Goal: Task Accomplishment & Management: Manage account settings

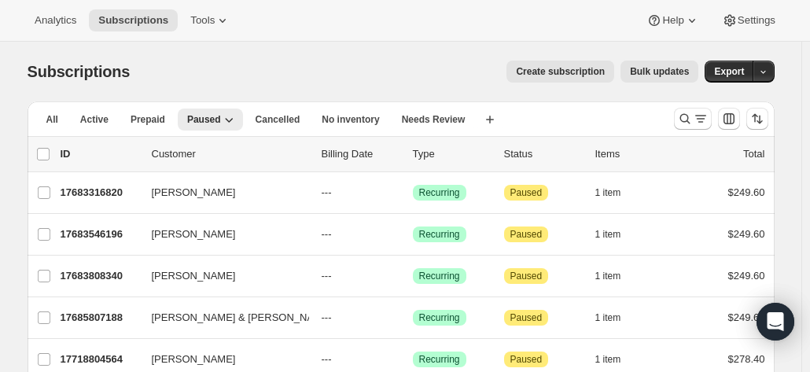
drag, startPoint x: 683, startPoint y: 120, endPoint x: 362, endPoint y: 163, distance: 324.4
click at [684, 119] on icon "Search and filter results" at bounding box center [685, 119] width 16 height 16
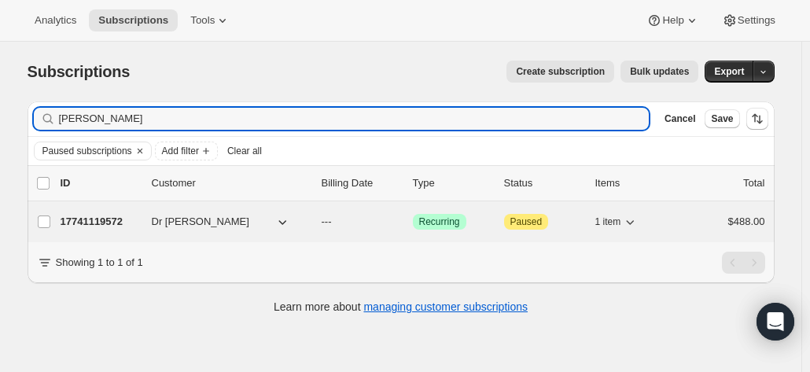
type input "[PERSON_NAME]"
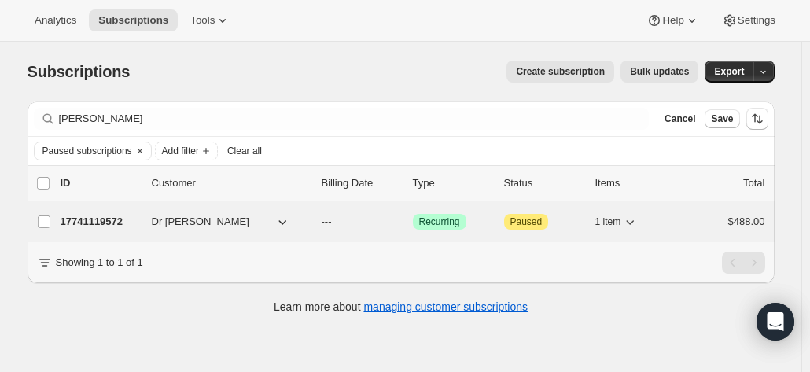
click at [92, 222] on p "17741119572" at bounding box center [100, 222] width 79 height 16
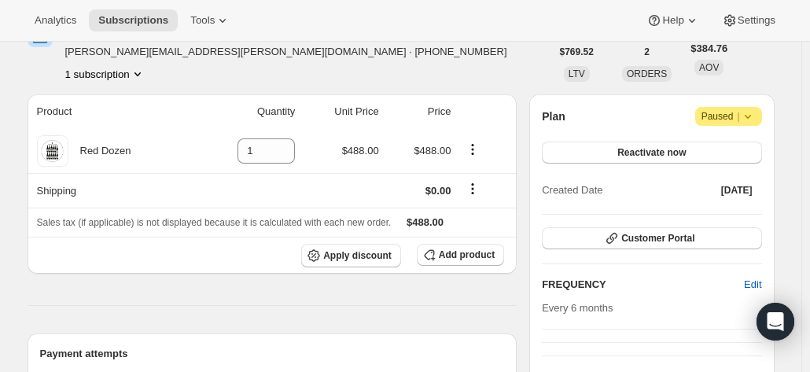
scroll to position [157, 0]
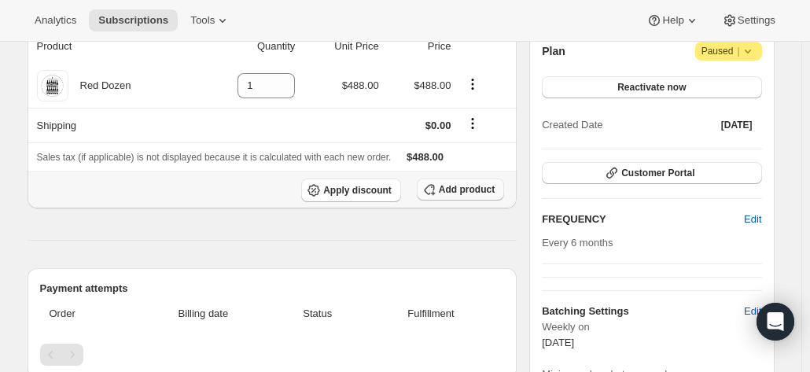
click at [465, 189] on span "Add product" at bounding box center [467, 189] width 56 height 13
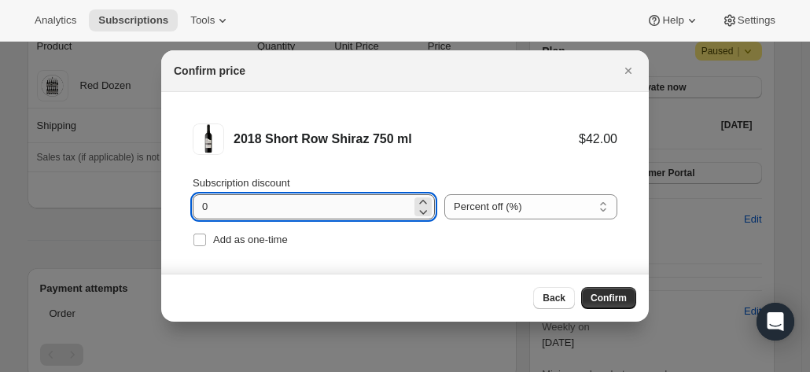
click at [248, 207] on input "0" at bounding box center [302, 206] width 219 height 25
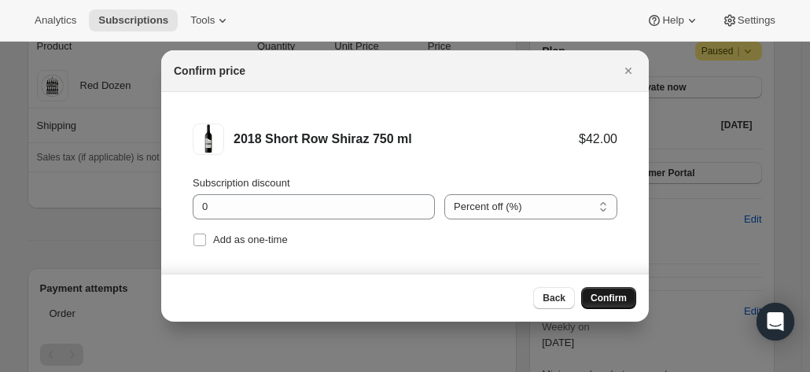
click at [608, 295] on span "Confirm" at bounding box center [608, 298] width 36 height 13
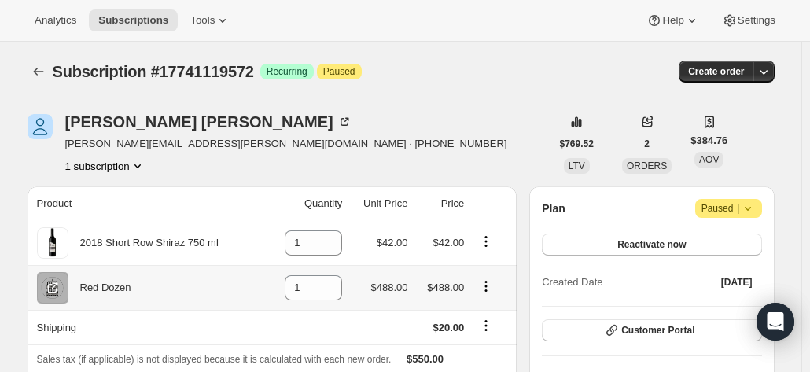
click at [494, 288] on icon "Product actions" at bounding box center [486, 286] width 16 height 16
drag, startPoint x: 323, startPoint y: 284, endPoint x: 297, endPoint y: 284, distance: 25.9
click at [297, 284] on div "1" at bounding box center [313, 287] width 57 height 25
click at [490, 287] on icon "Product actions" at bounding box center [486, 286] width 16 height 16
click at [298, 282] on input "1" at bounding box center [302, 287] width 34 height 25
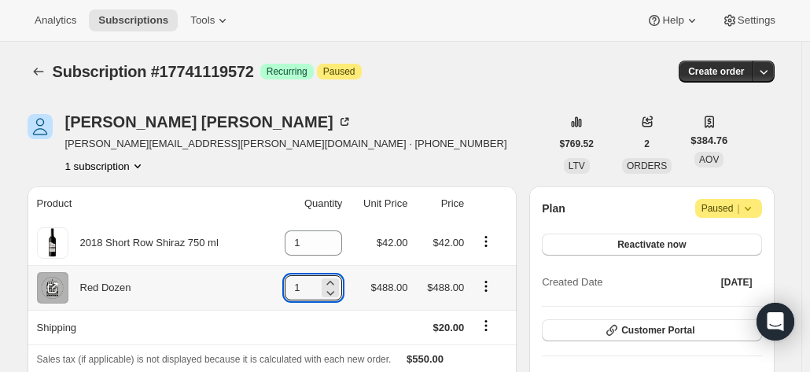
drag, startPoint x: 305, startPoint y: 287, endPoint x: 277, endPoint y: 284, distance: 27.7
click at [277, 284] on td "1" at bounding box center [306, 287] width 81 height 45
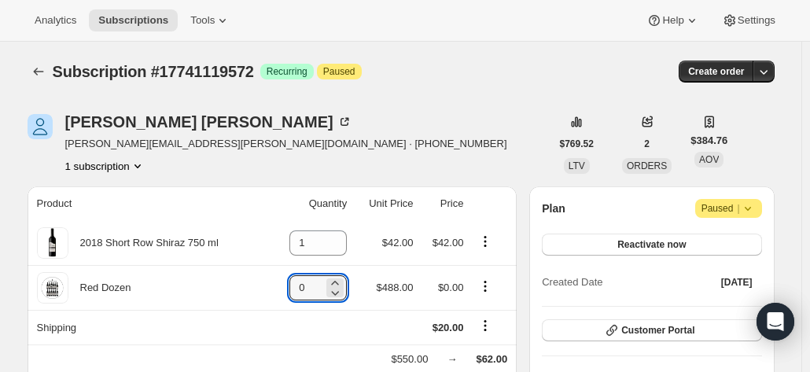
type input "0"
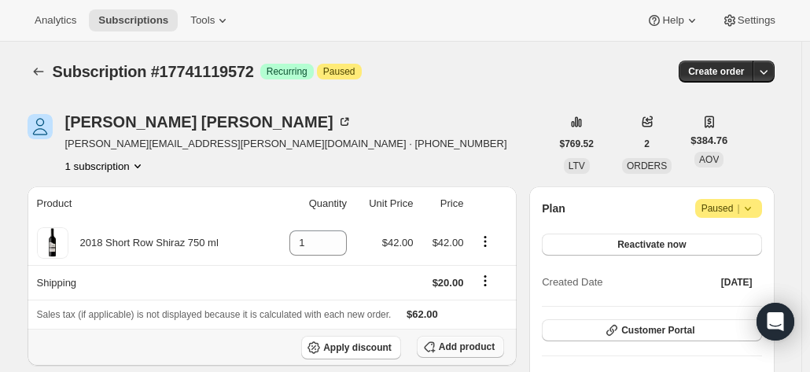
click at [454, 343] on span "Add product" at bounding box center [467, 346] width 56 height 13
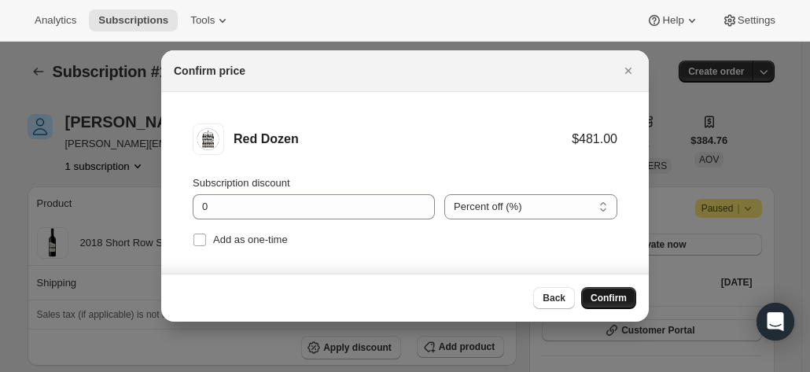
click at [600, 292] on button "Confirm" at bounding box center [608, 298] width 55 height 22
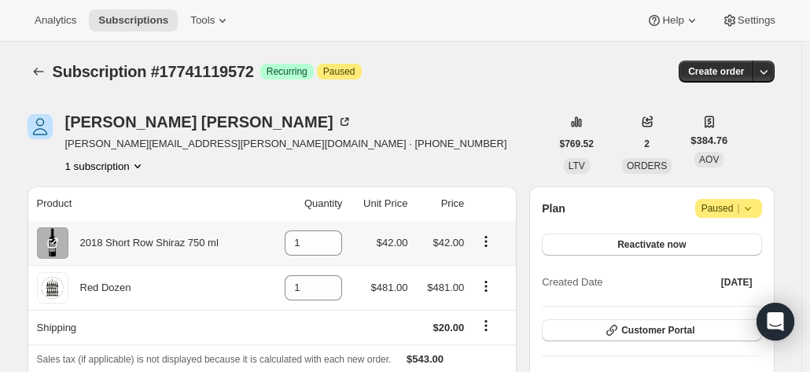
click at [490, 243] on icon "Product actions" at bounding box center [486, 241] width 16 height 16
drag, startPoint x: 324, startPoint y: 244, endPoint x: 321, endPoint y: 229, distance: 15.9
click at [286, 241] on td "1" at bounding box center [306, 243] width 81 height 44
click at [487, 245] on icon "Product actions" at bounding box center [486, 241] width 16 height 16
click at [484, 240] on icon "Product actions" at bounding box center [486, 241] width 16 height 16
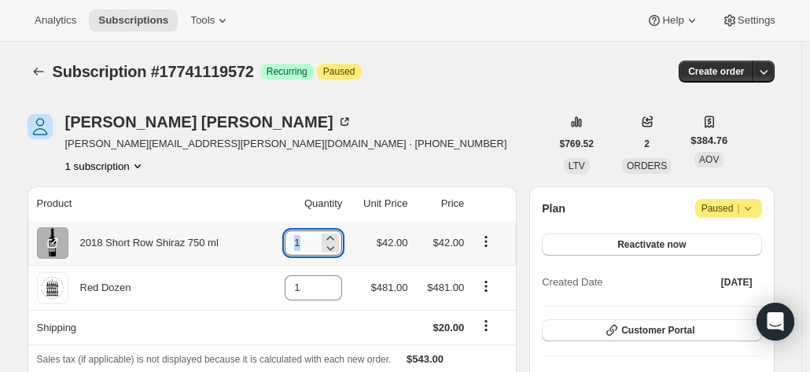
click at [310, 240] on input "1" at bounding box center [302, 242] width 34 height 25
drag, startPoint x: 307, startPoint y: 243, endPoint x: 267, endPoint y: 234, distance: 40.2
click at [272, 237] on td "1" at bounding box center [306, 243] width 81 height 44
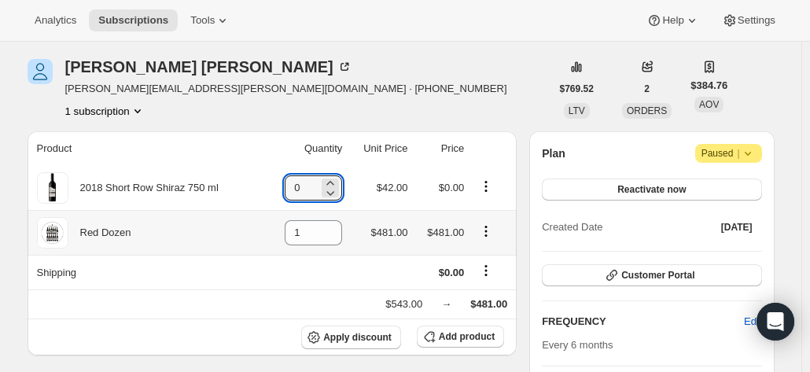
scroll to position [79, 0]
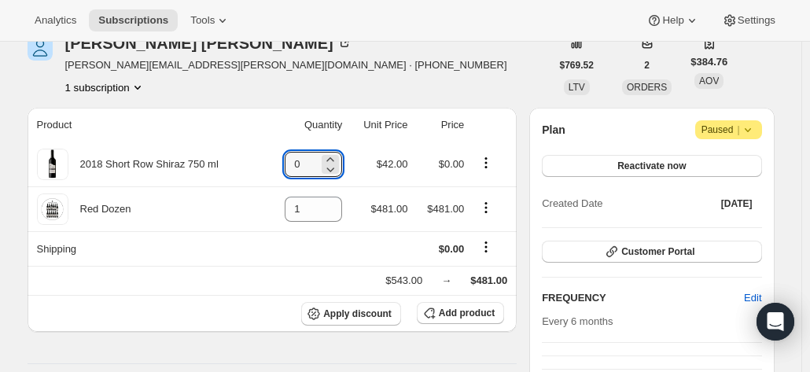
type input "0"
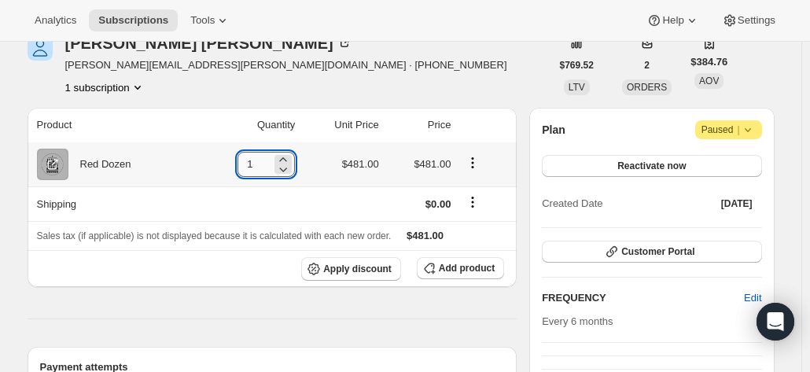
click at [271, 160] on input "1" at bounding box center [254, 164] width 34 height 25
click at [470, 161] on icon "Product actions" at bounding box center [473, 163] width 16 height 16
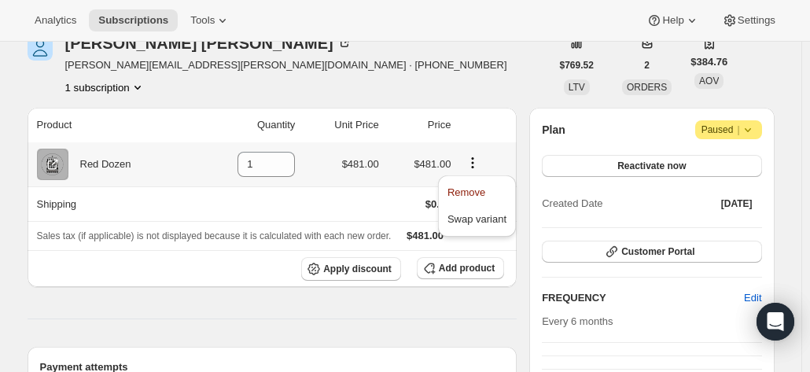
click at [475, 161] on icon "Product actions" at bounding box center [473, 163] width 16 height 16
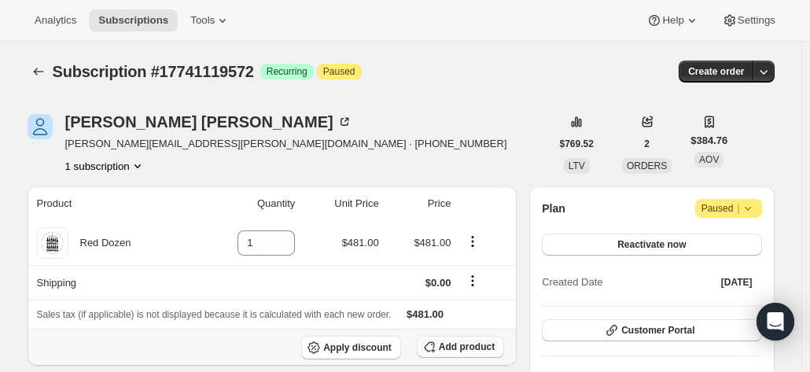
click at [462, 343] on span "Add product" at bounding box center [467, 346] width 56 height 13
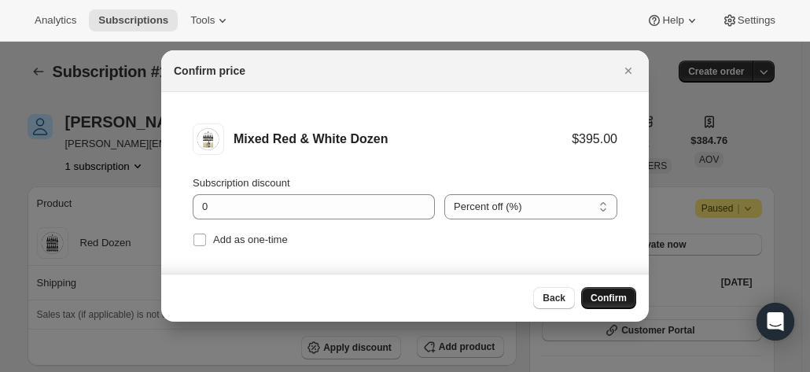
click at [594, 295] on span "Confirm" at bounding box center [608, 298] width 36 height 13
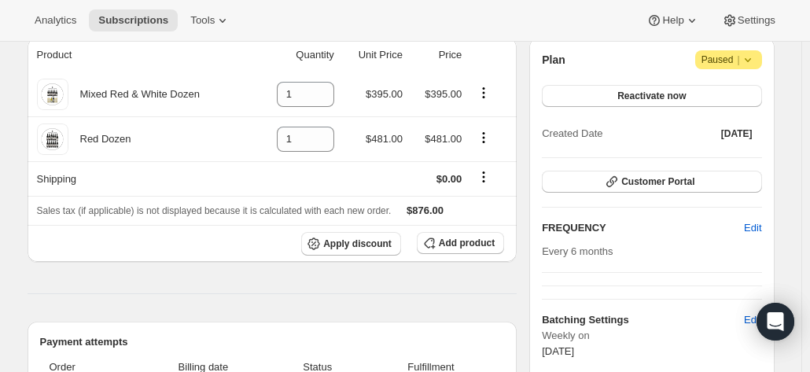
scroll to position [79, 0]
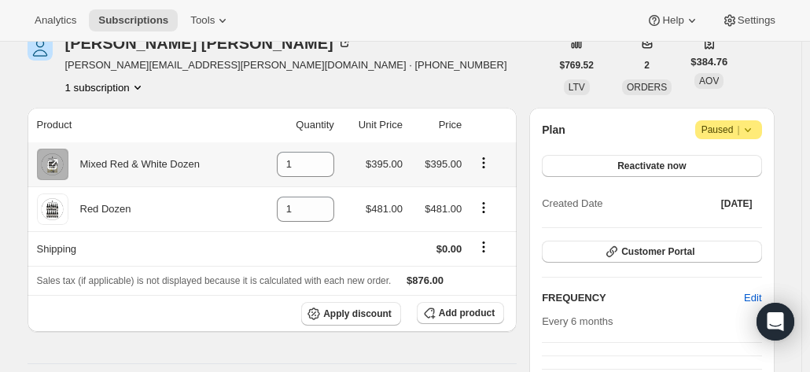
click at [485, 160] on icon "Product actions" at bounding box center [484, 163] width 16 height 16
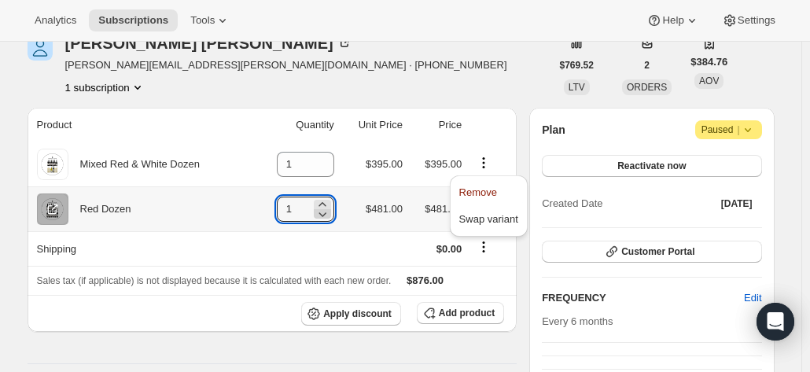
click at [330, 207] on icon at bounding box center [322, 214] width 16 height 16
type input "0"
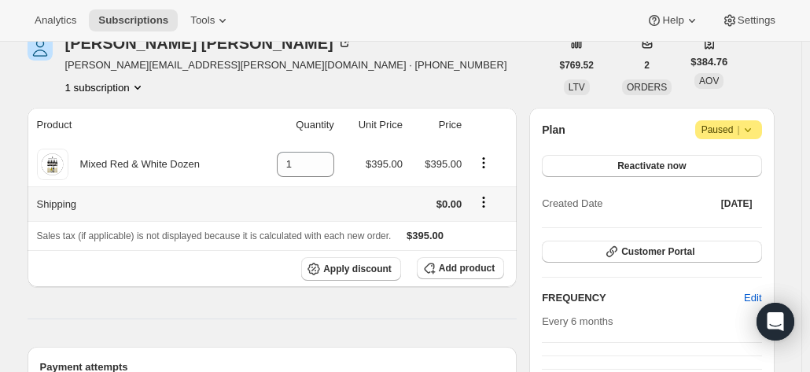
scroll to position [0, 0]
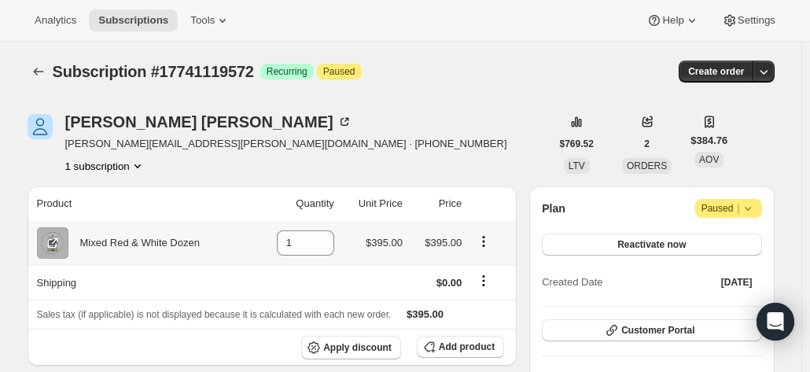
click at [487, 243] on icon "Product actions" at bounding box center [484, 241] width 16 height 16
click at [318, 240] on div "1" at bounding box center [305, 242] width 57 height 25
click at [454, 345] on span "Add product" at bounding box center [467, 346] width 56 height 13
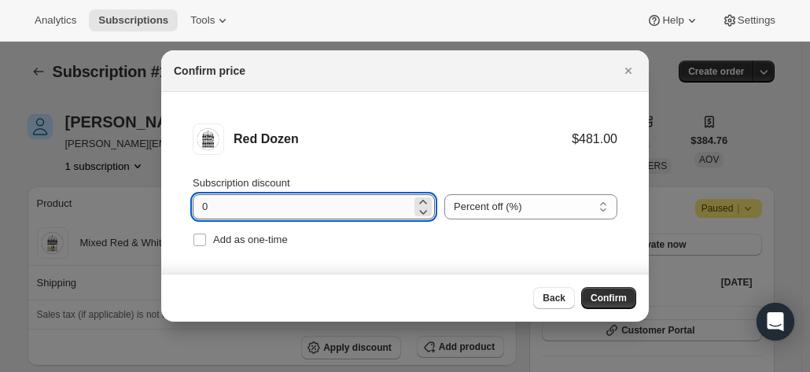
click at [299, 207] on input "0" at bounding box center [302, 206] width 219 height 25
drag, startPoint x: 248, startPoint y: 207, endPoint x: 146, endPoint y: 191, distance: 103.5
type input "20"
click at [617, 303] on span "Confirm" at bounding box center [608, 298] width 36 height 13
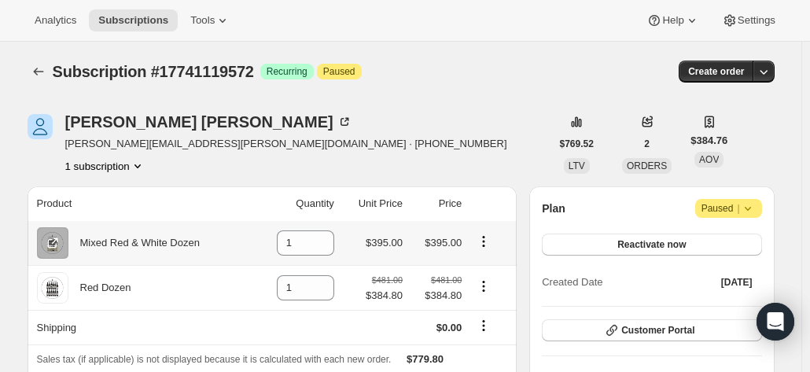
click at [486, 243] on icon "Product actions" at bounding box center [484, 241] width 16 height 16
drag, startPoint x: 317, startPoint y: 239, endPoint x: 250, endPoint y: 239, distance: 66.8
click at [250, 239] on tr "Mixed Red & White Dozen 1 $395.00 $395.00" at bounding box center [273, 243] width 490 height 44
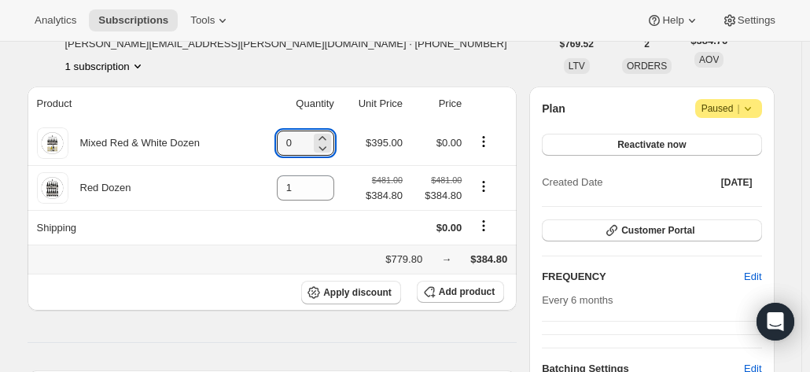
scroll to position [157, 0]
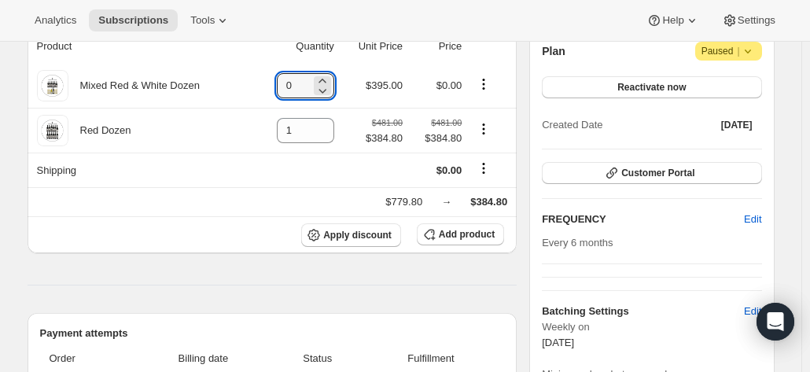
type input "0"
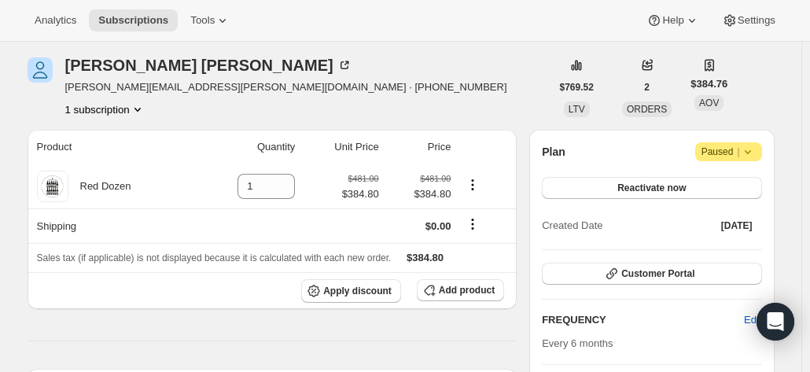
scroll to position [0, 0]
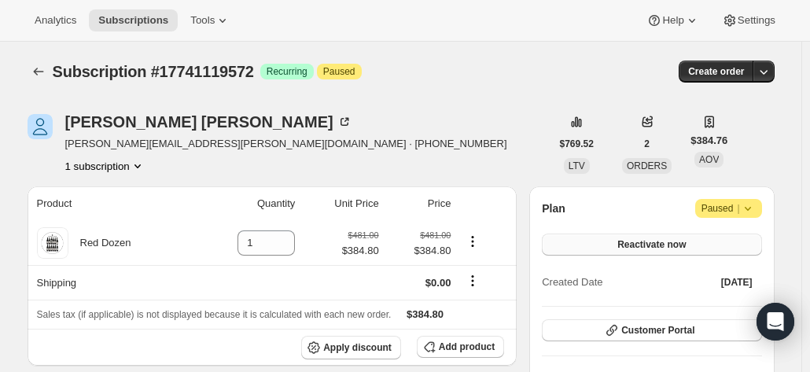
click at [626, 235] on button "Reactivate now" at bounding box center [651, 244] width 219 height 22
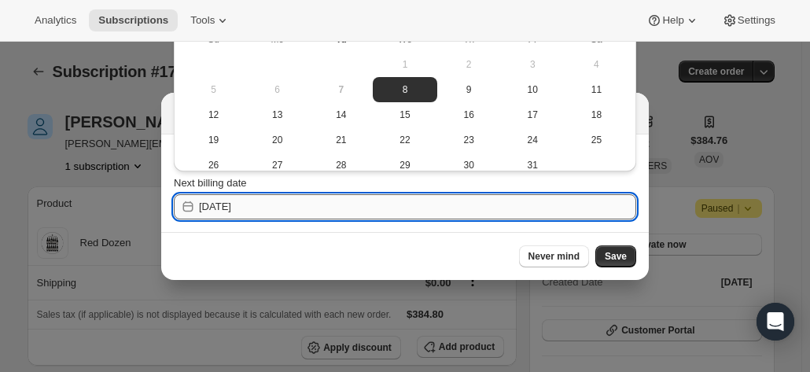
click at [269, 204] on input "2025-10-08" at bounding box center [417, 206] width 437 height 25
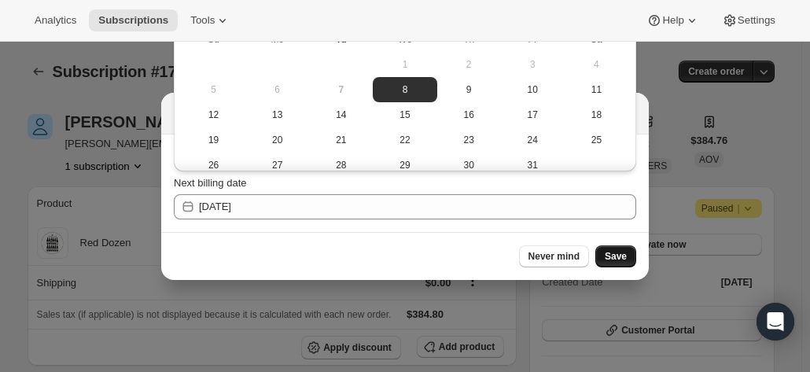
click at [615, 256] on span "Save" at bounding box center [615, 256] width 22 height 13
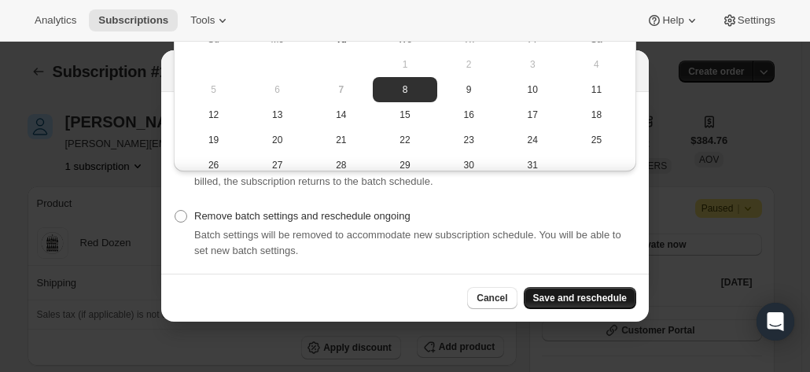
click at [578, 292] on span "Save and reschedule" at bounding box center [580, 298] width 94 height 13
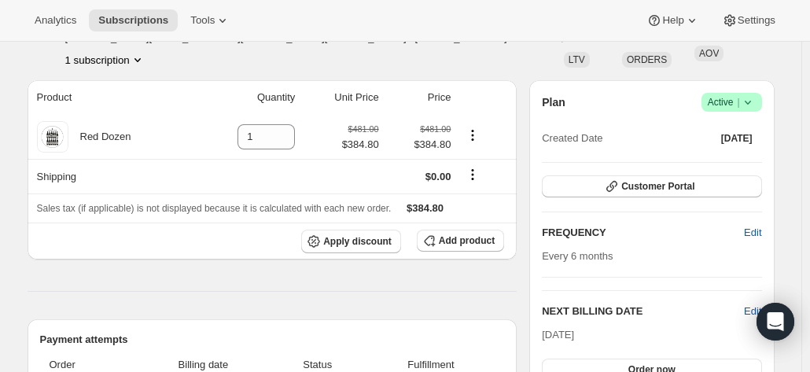
scroll to position [236, 0]
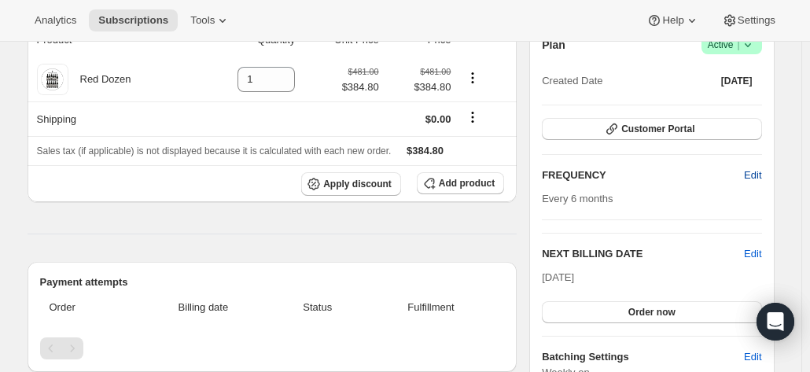
click at [758, 167] on span "Edit" at bounding box center [752, 175] width 17 height 16
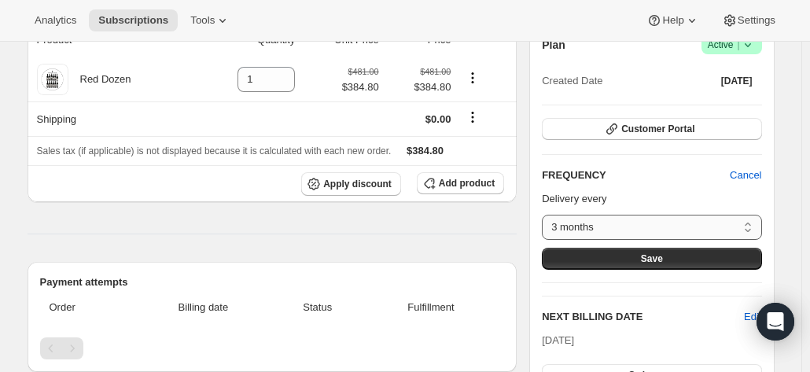
click at [592, 227] on select "3 months 4 months 6 months Custom..." at bounding box center [651, 227] width 219 height 25
click at [545, 215] on select "3 months 4 months 6 months Custom..." at bounding box center [651, 227] width 219 height 25
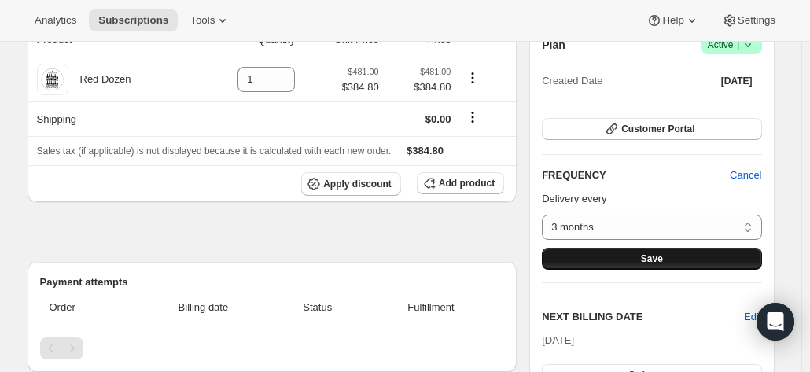
click at [620, 261] on button "Save" at bounding box center [651, 259] width 219 height 22
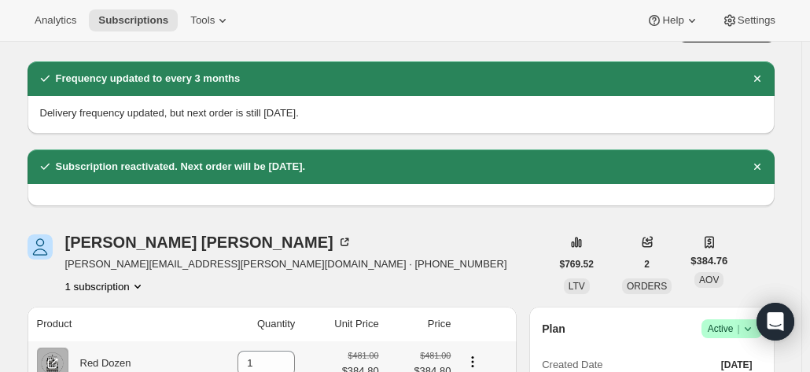
scroll to position [0, 0]
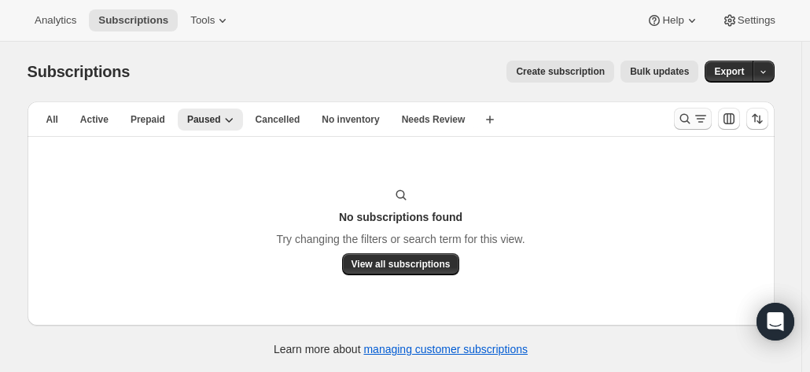
click at [681, 117] on icon "Search and filter results" at bounding box center [685, 119] width 16 height 16
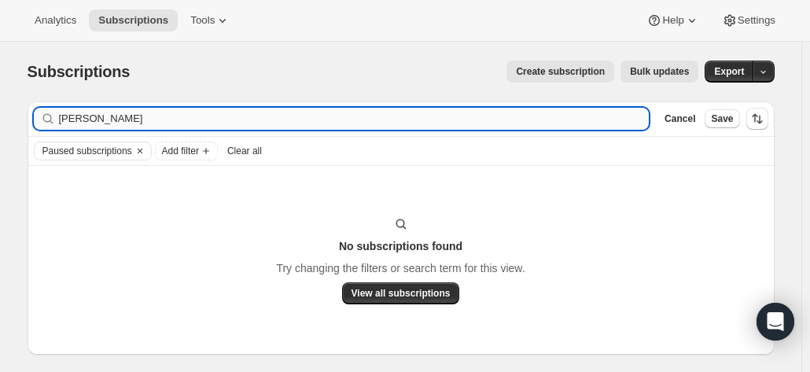
click at [174, 122] on input "michael whitehead" at bounding box center [354, 119] width 590 height 22
drag, startPoint x: 283, startPoint y: 110, endPoint x: 236, endPoint y: 113, distance: 47.3
click at [274, 109] on input "michael whitehead" at bounding box center [354, 119] width 590 height 22
drag, startPoint x: 77, startPoint y: 116, endPoint x: 5, endPoint y: 110, distance: 72.5
click at [5, 110] on div "Subscriptions. This page is ready Subscriptions Create subscription Bulk update…" at bounding box center [400, 228] width 801 height 372
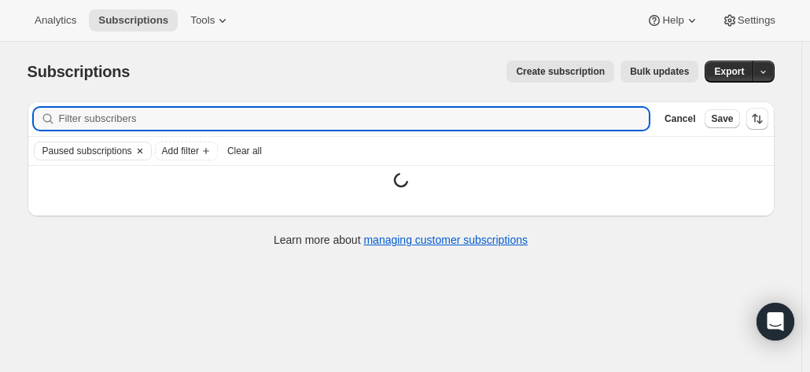
click at [134, 149] on button "Clear" at bounding box center [140, 150] width 16 height 17
click at [93, 125] on input "Filter subscribers" at bounding box center [354, 119] width 590 height 22
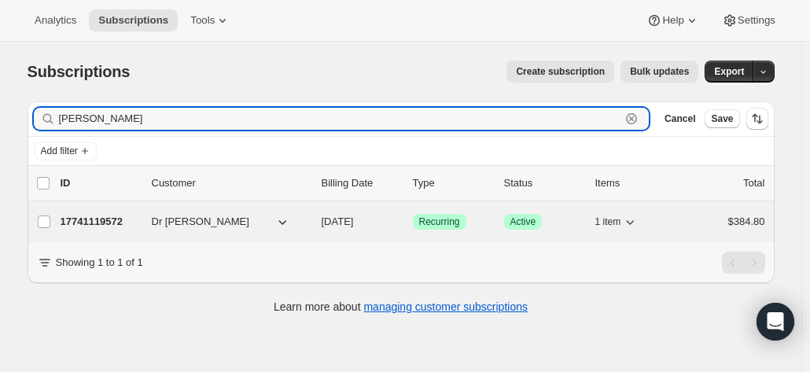
type input "michael white"
click at [108, 220] on p "17741119572" at bounding box center [100, 222] width 79 height 16
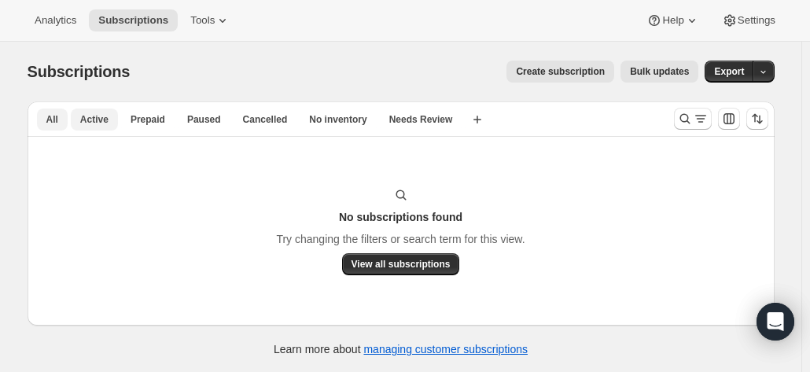
click at [86, 116] on span "Active" at bounding box center [94, 119] width 28 height 13
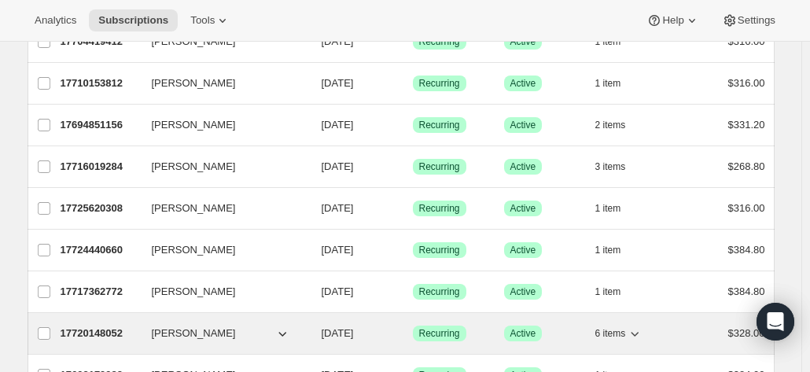
scroll to position [1968, 0]
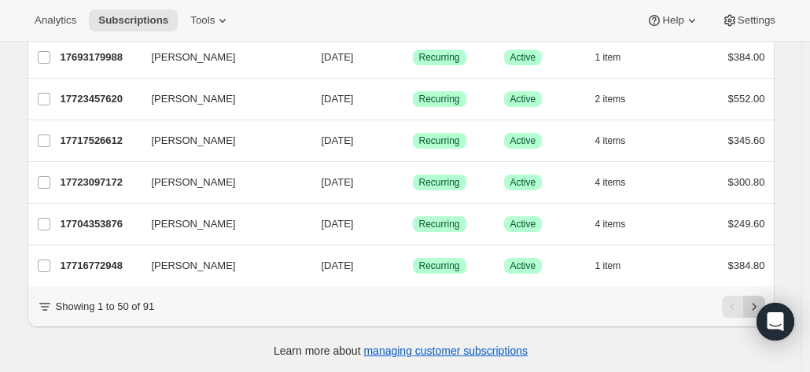
click at [754, 303] on icon "Next" at bounding box center [754, 307] width 16 height 16
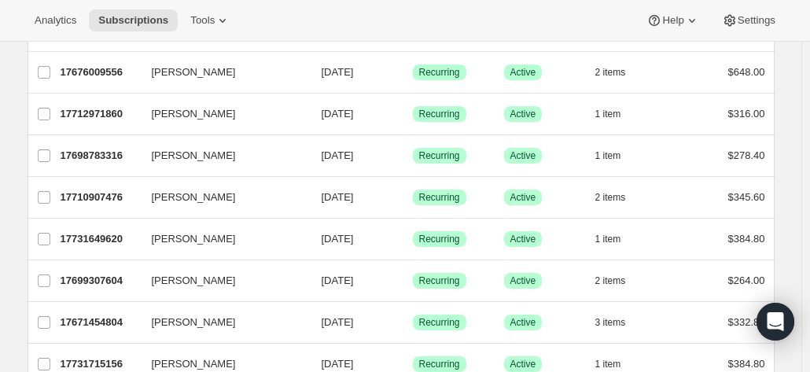
scroll to position [0, 0]
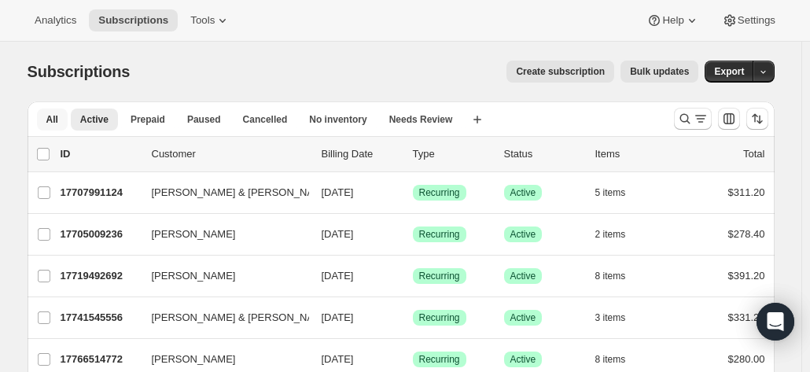
drag, startPoint x: 61, startPoint y: 117, endPoint x: 68, endPoint y: 127, distance: 12.3
click at [58, 117] on span "All" at bounding box center [52, 119] width 12 height 13
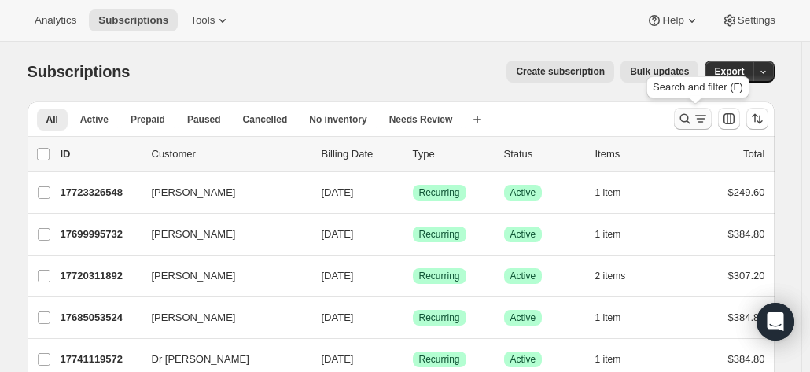
click at [686, 116] on icon "Search and filter results" at bounding box center [685, 119] width 16 height 16
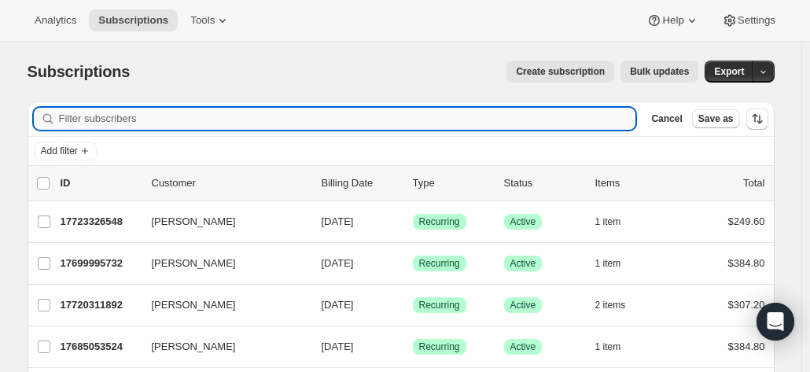
click at [129, 122] on input "Filter subscribers" at bounding box center [347, 119] width 577 height 22
type input "v"
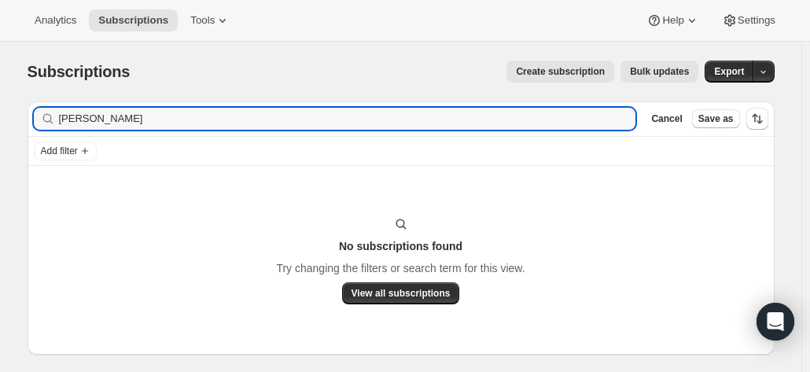
drag, startPoint x: 145, startPoint y: 122, endPoint x: 30, endPoint y: 91, distance: 119.5
click at [30, 91] on div "Filter subscribers barbara james Clear Cancel Save as Add filter No subscriptio…" at bounding box center [394, 245] width 759 height 313
type input "barbara james"
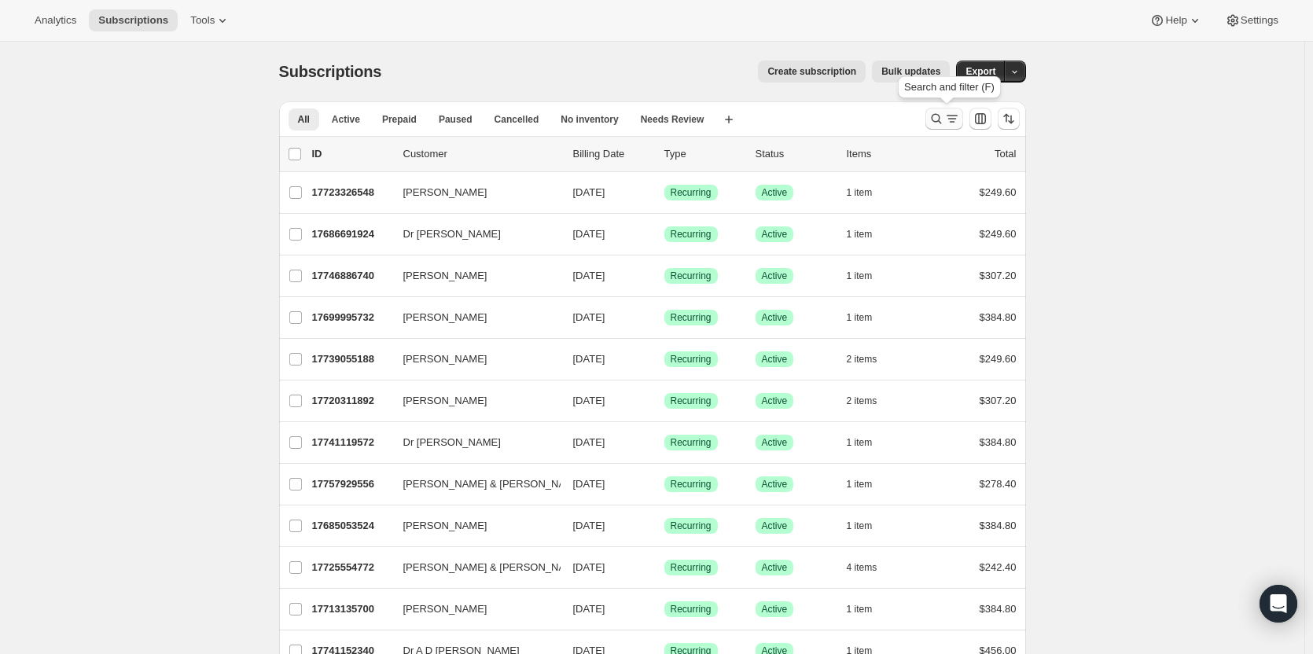
click at [938, 115] on icon "Search and filter results" at bounding box center [936, 119] width 10 height 10
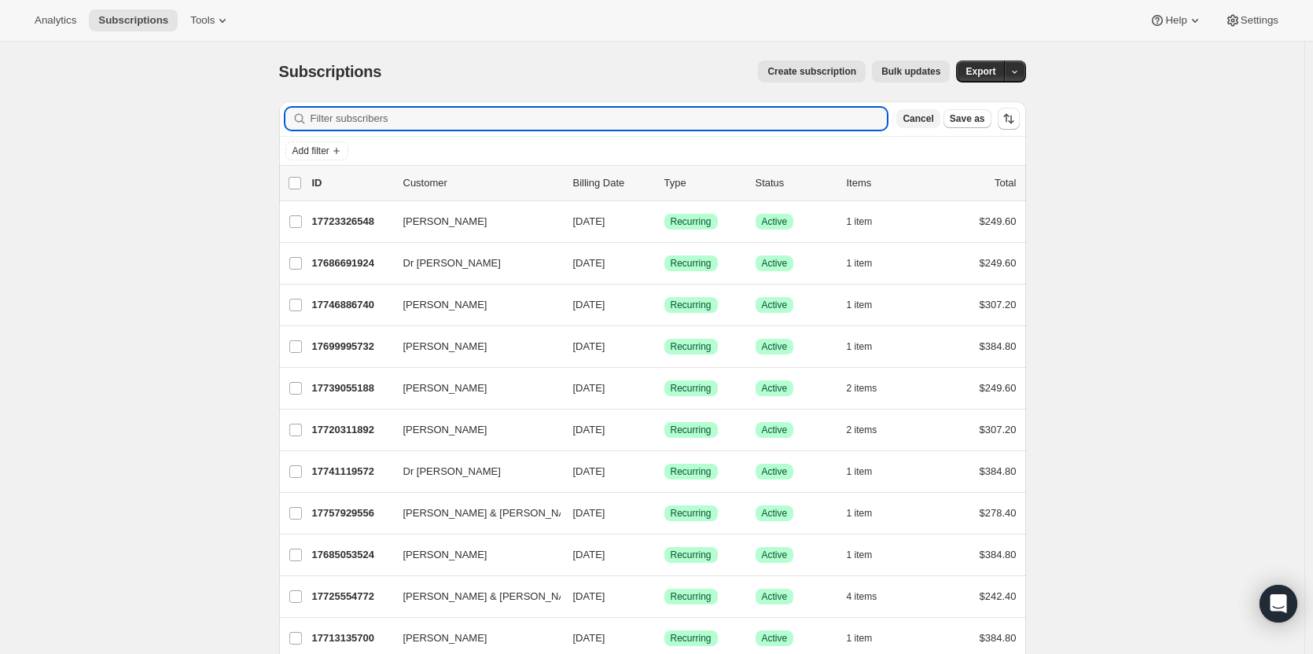
click at [913, 116] on span "Cancel" at bounding box center [917, 118] width 31 height 13
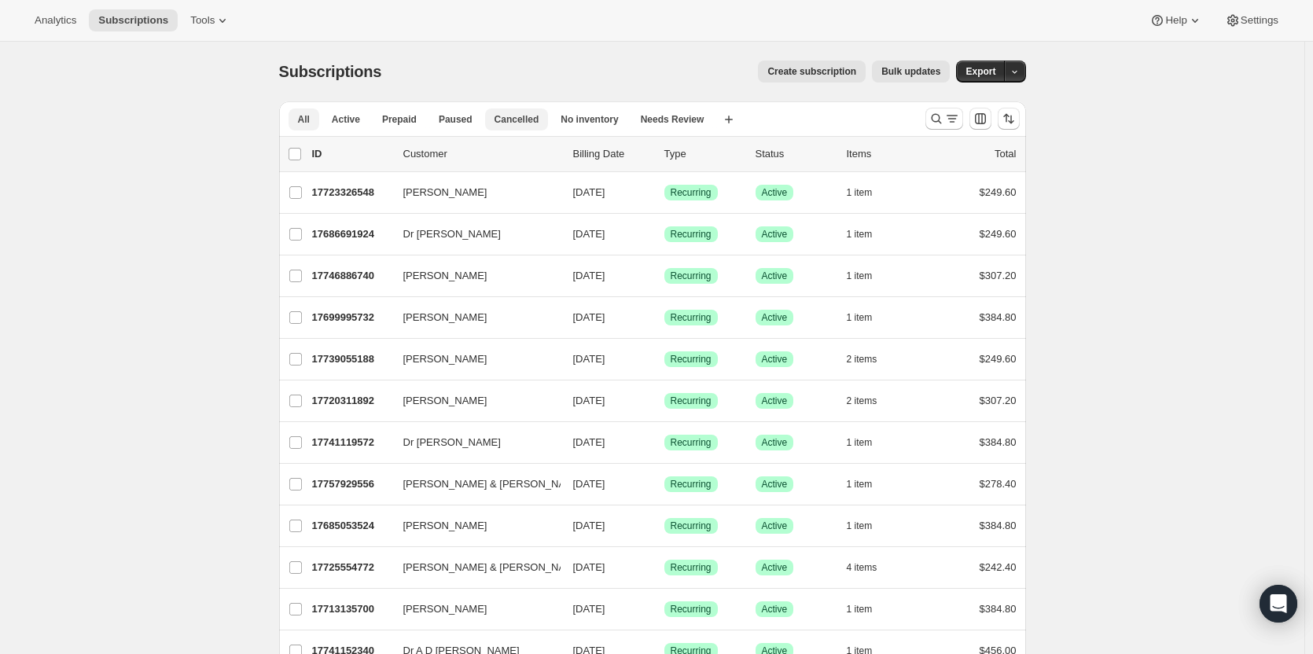
click at [513, 118] on span "Cancelled" at bounding box center [516, 119] width 45 height 13
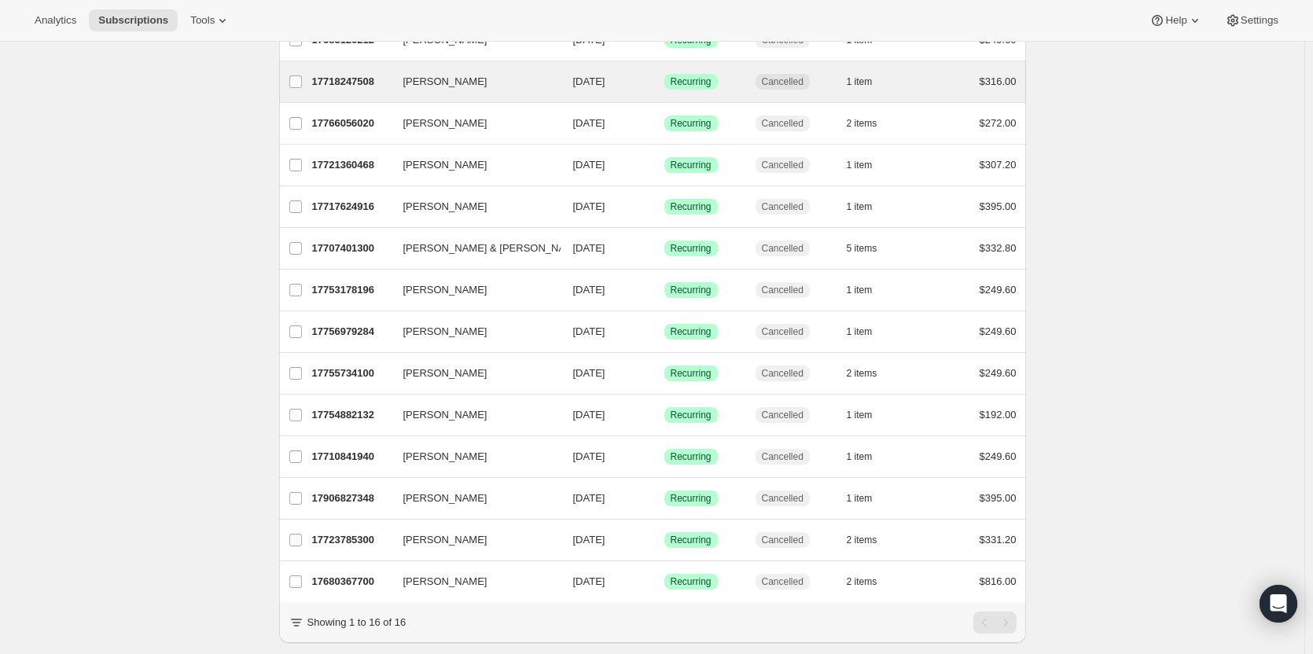
scroll to position [284, 0]
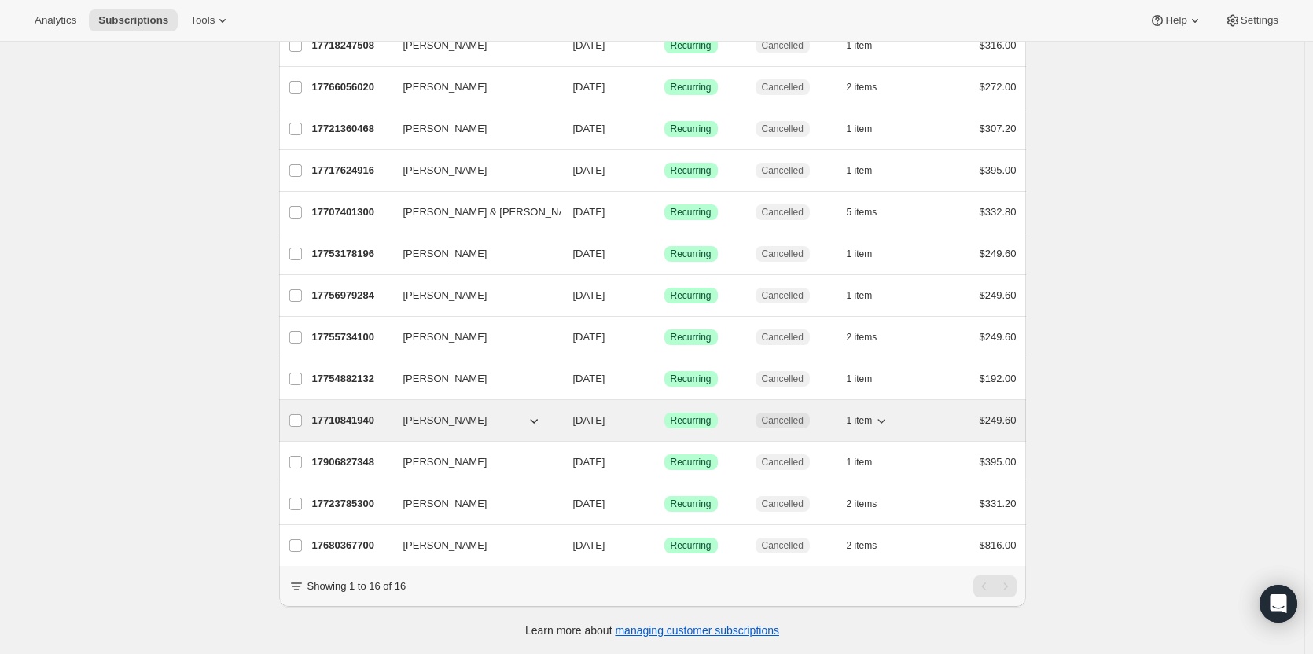
click at [439, 413] on span "[PERSON_NAME]" at bounding box center [445, 421] width 84 height 16
click at [359, 413] on p "17710841940" at bounding box center [351, 421] width 79 height 16
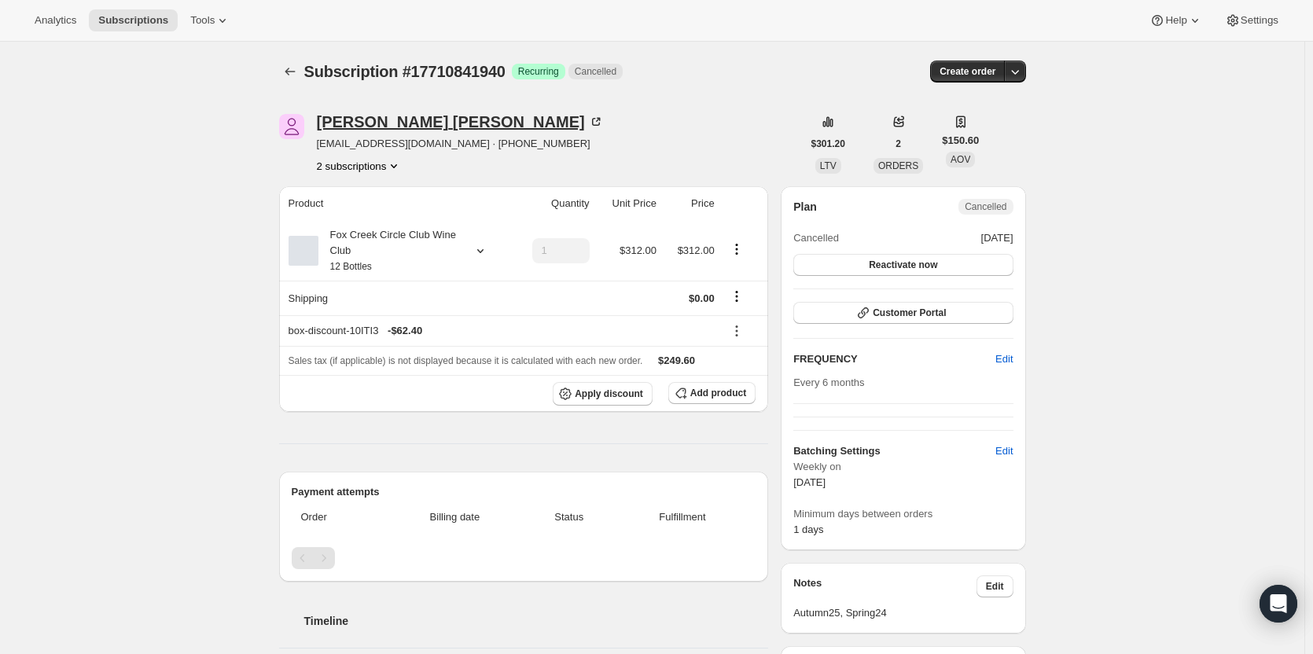
click at [588, 116] on icon at bounding box center [596, 122] width 16 height 16
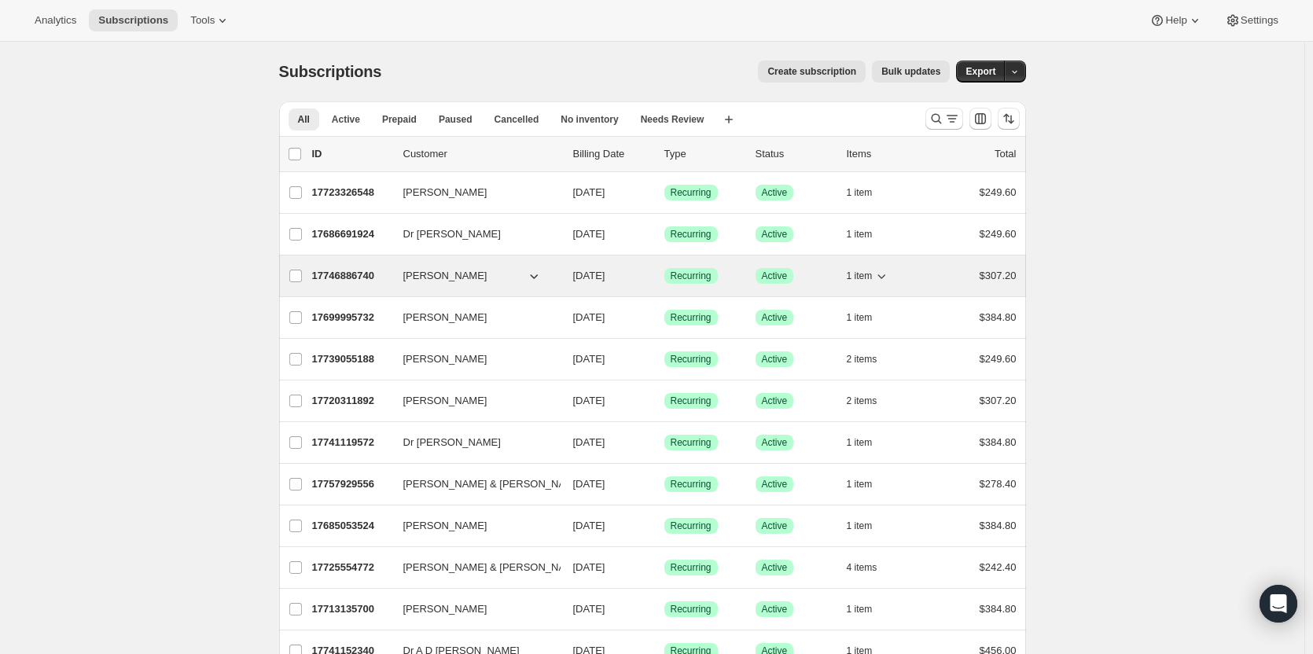
click at [353, 273] on p "17746886740" at bounding box center [351, 276] width 79 height 16
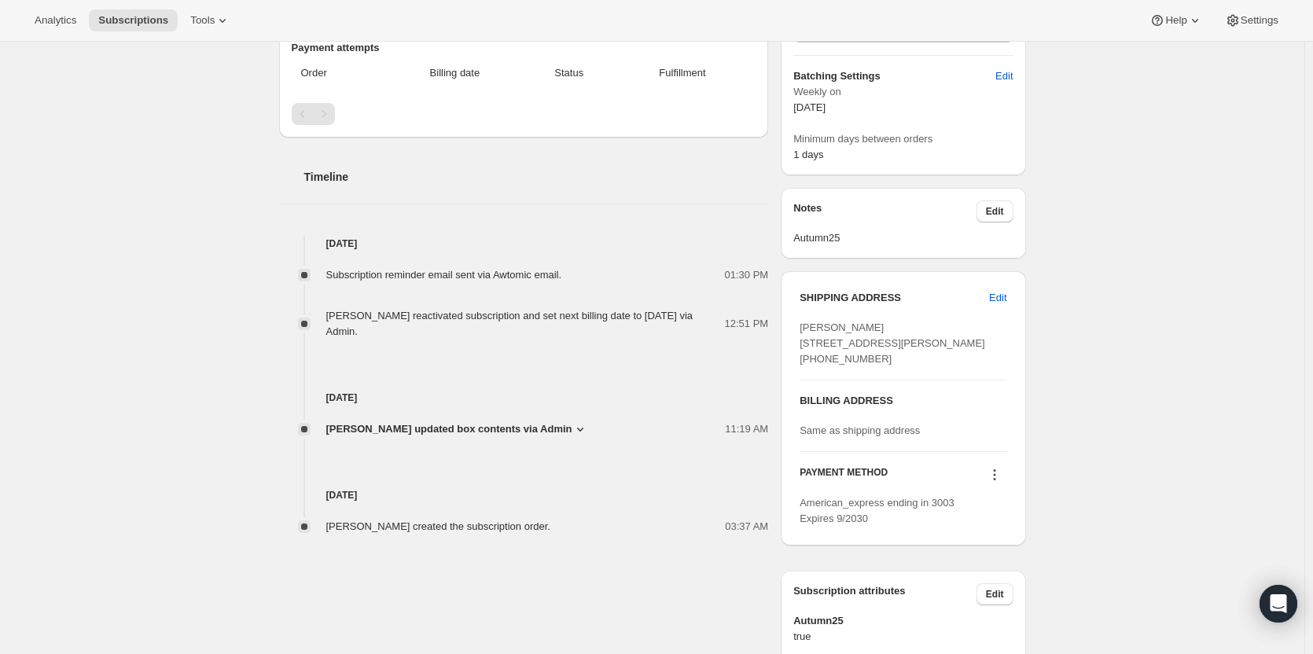
scroll to position [472, 0]
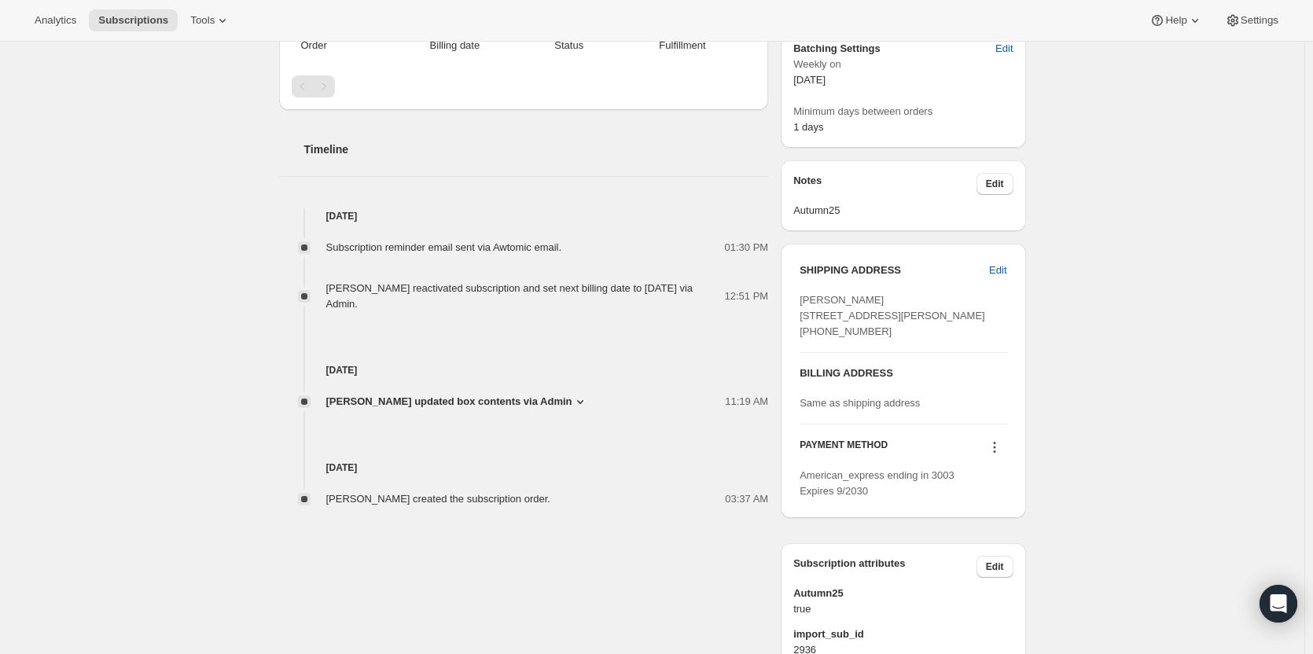
click at [995, 455] on icon at bounding box center [994, 447] width 16 height 16
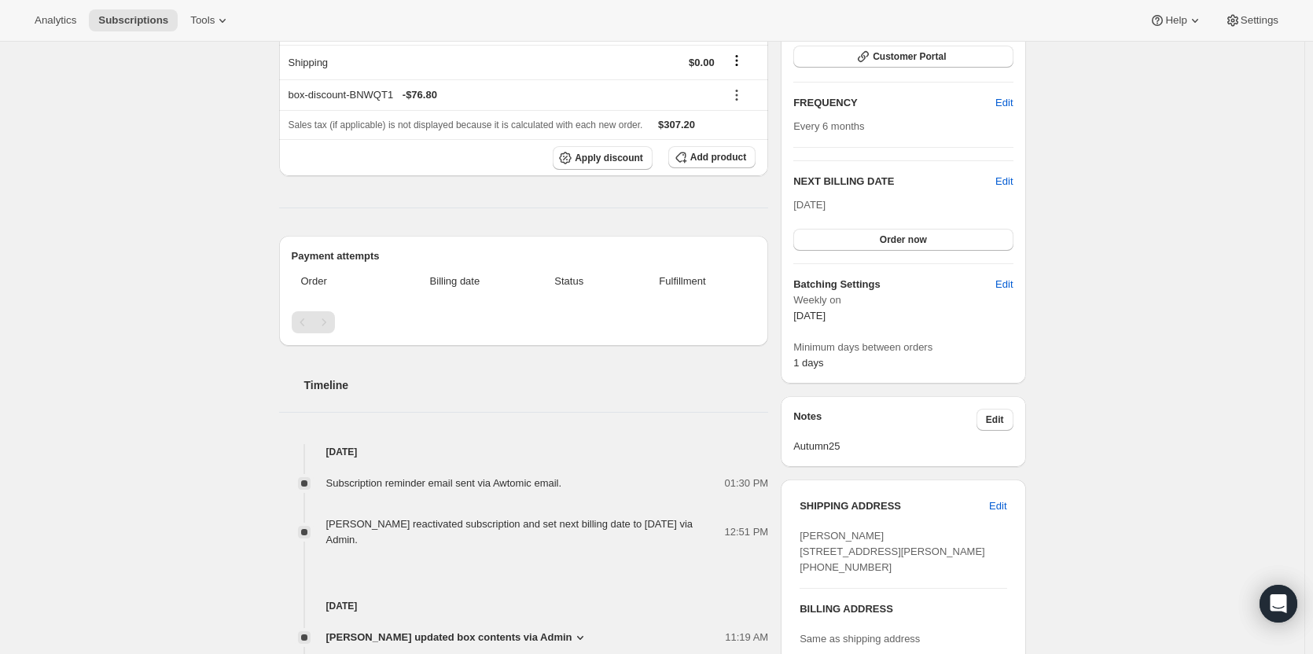
scroll to position [0, 0]
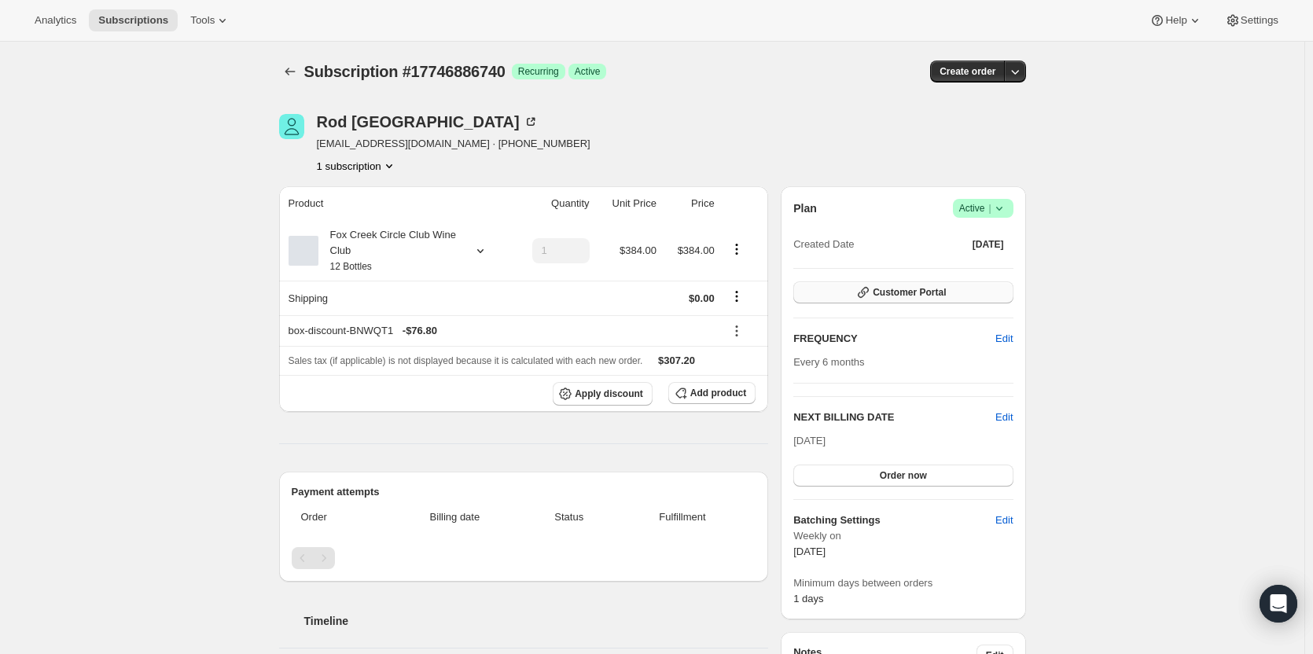
click at [884, 292] on span "Customer Portal" at bounding box center [908, 292] width 73 height 13
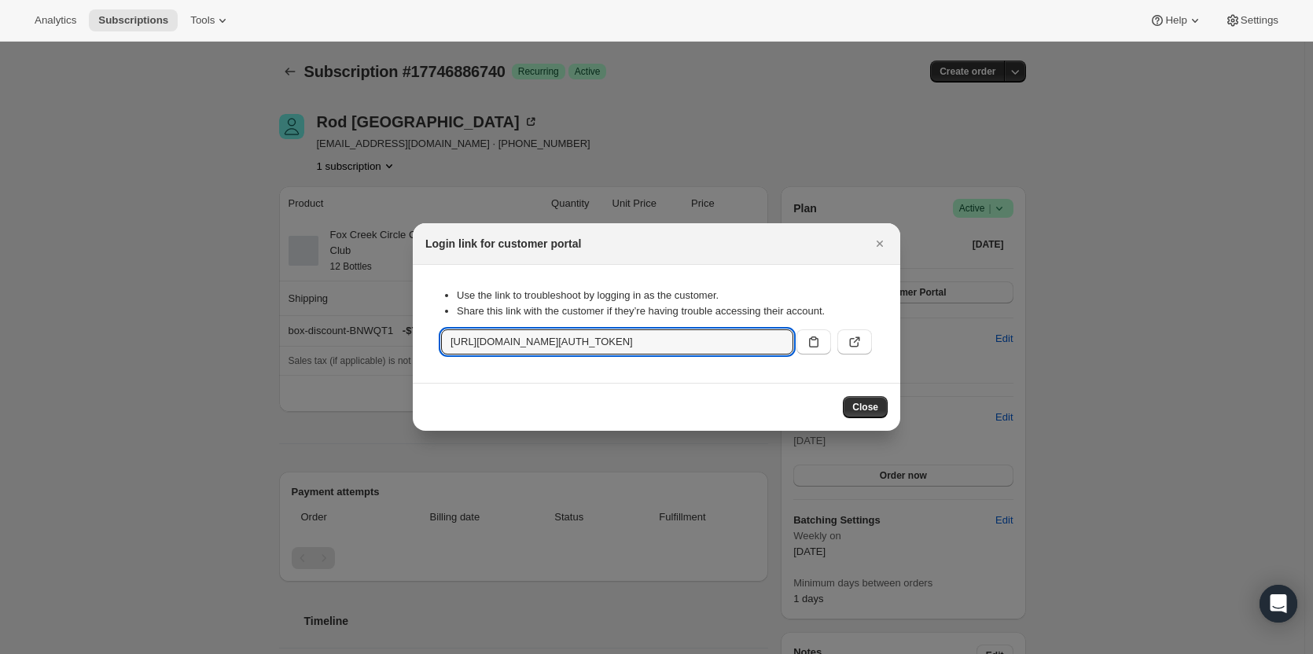
scroll to position [0, 1705]
drag, startPoint x: 447, startPoint y: 340, endPoint x: 1016, endPoint y: 342, distance: 569.0
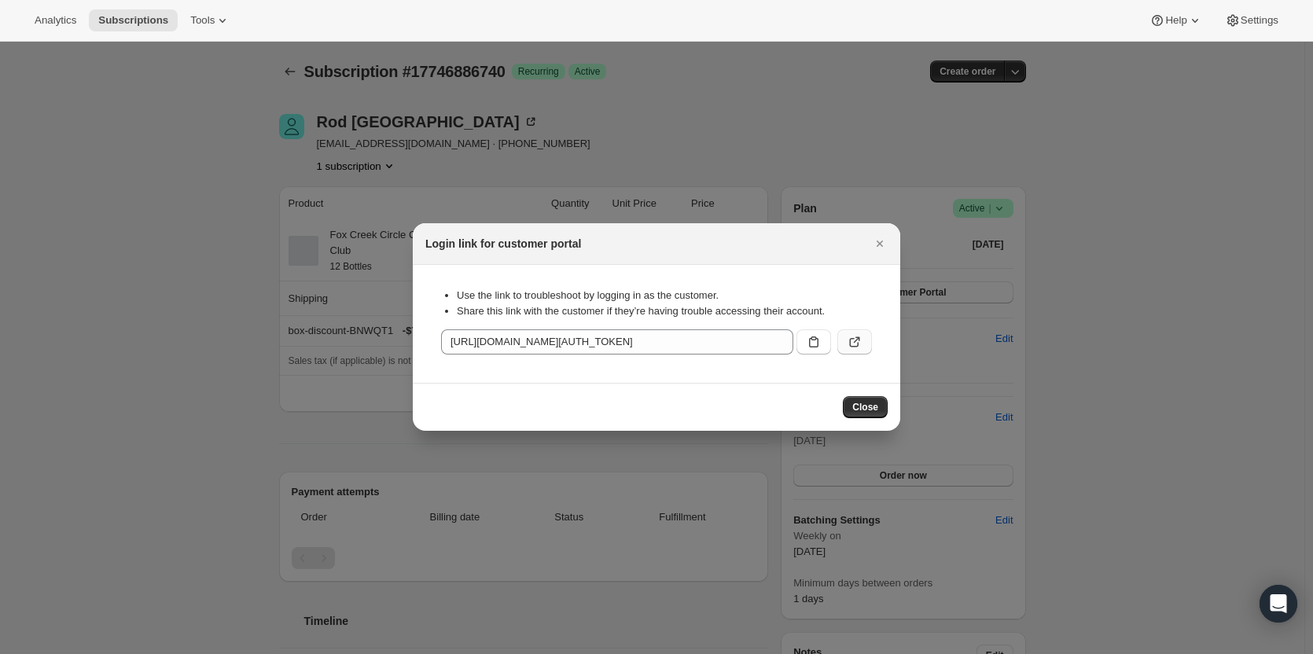
click at [857, 347] on icon ":rbt:" at bounding box center [854, 342] width 16 height 16
click at [880, 241] on icon "Close" at bounding box center [880, 244] width 16 height 16
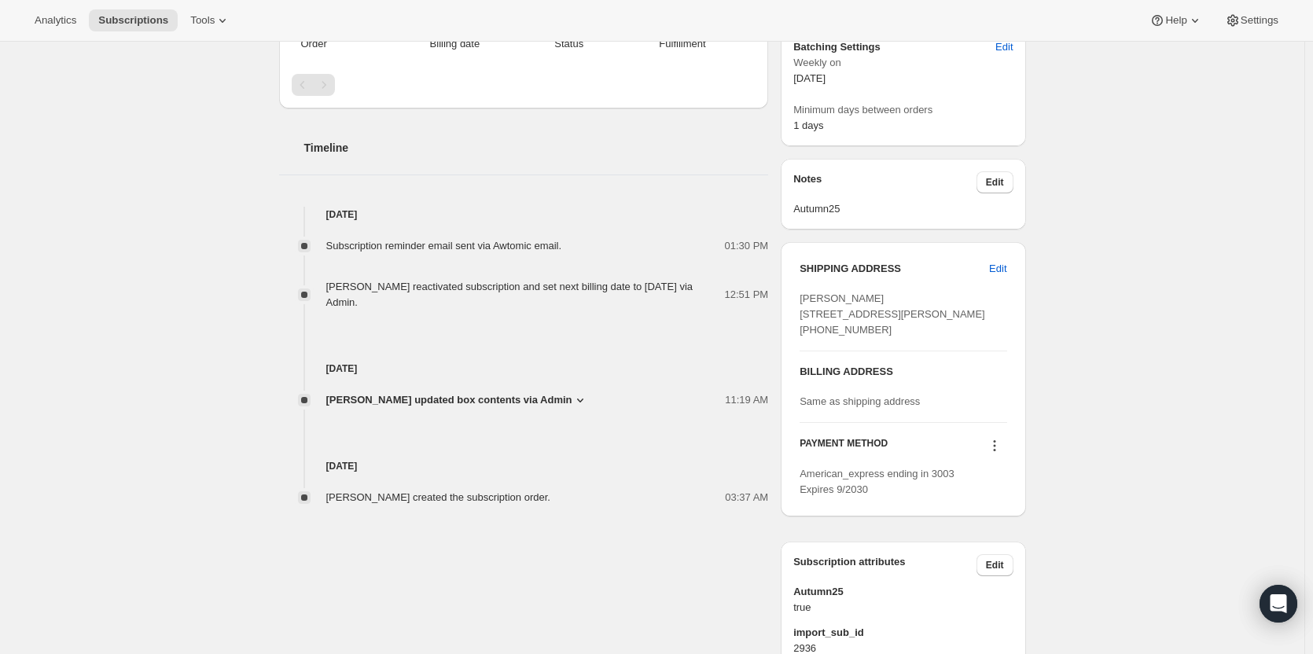
scroll to position [550, 0]
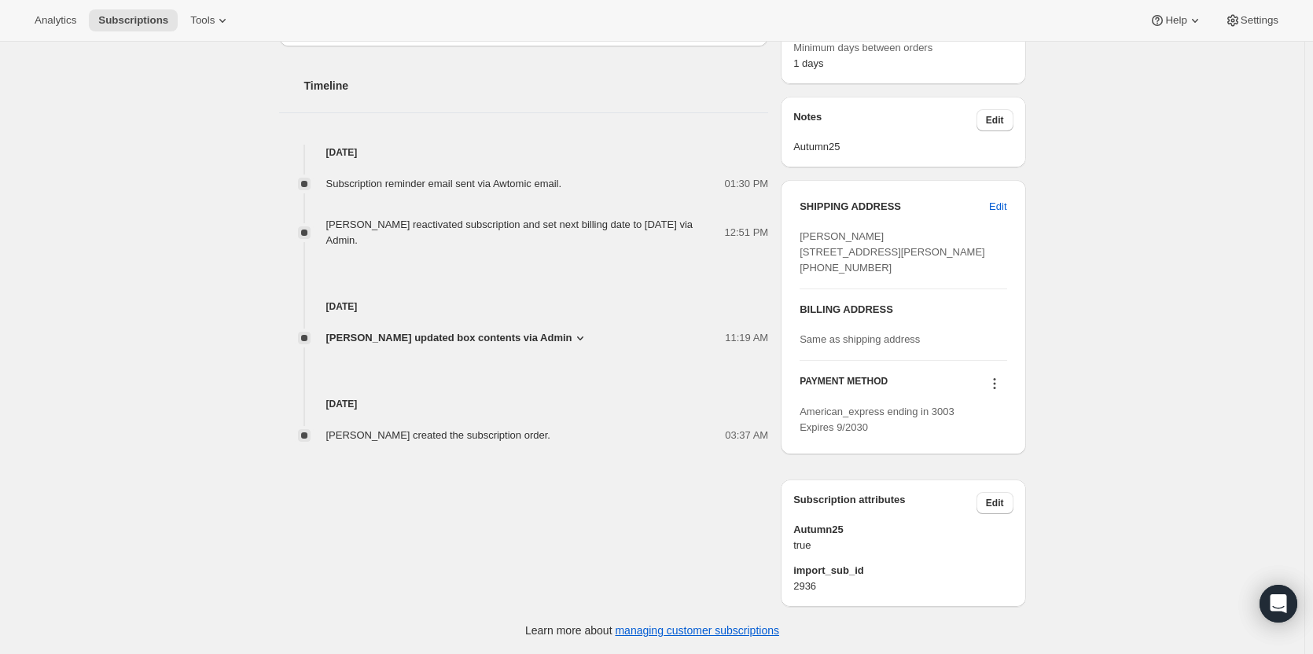
click at [995, 389] on icon at bounding box center [994, 388] width 2 height 2
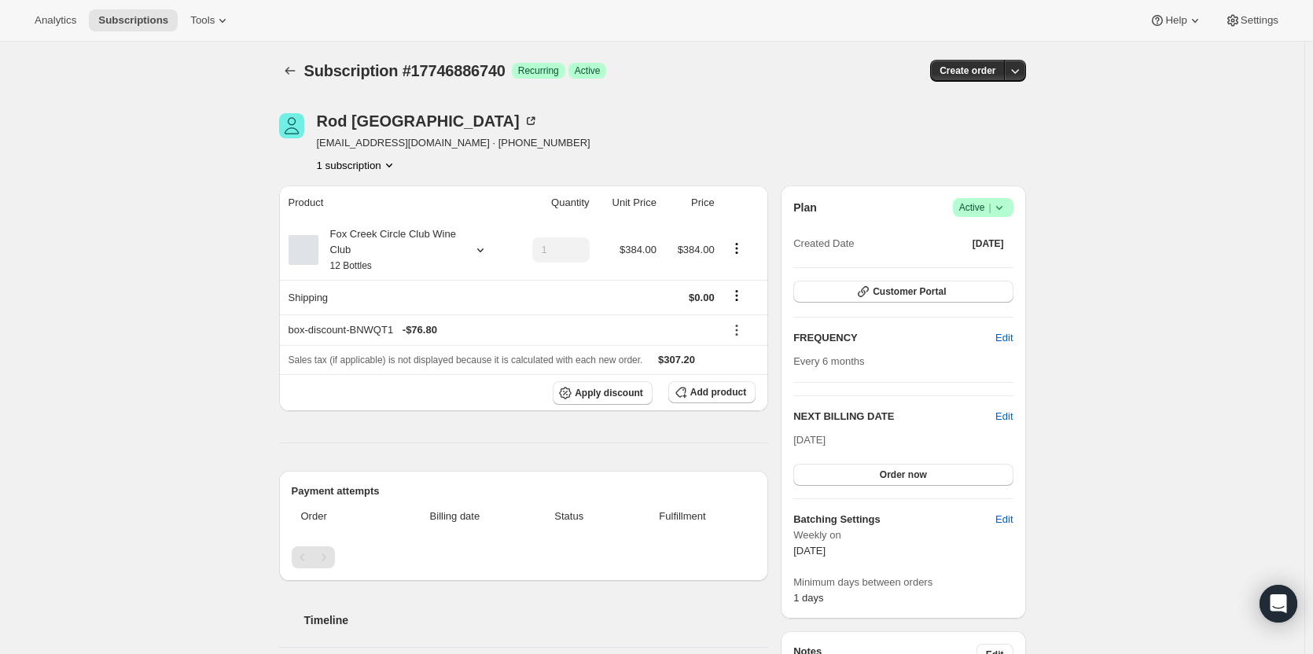
scroll to position [0, 0]
